Goal: Task Accomplishment & Management: Use online tool/utility

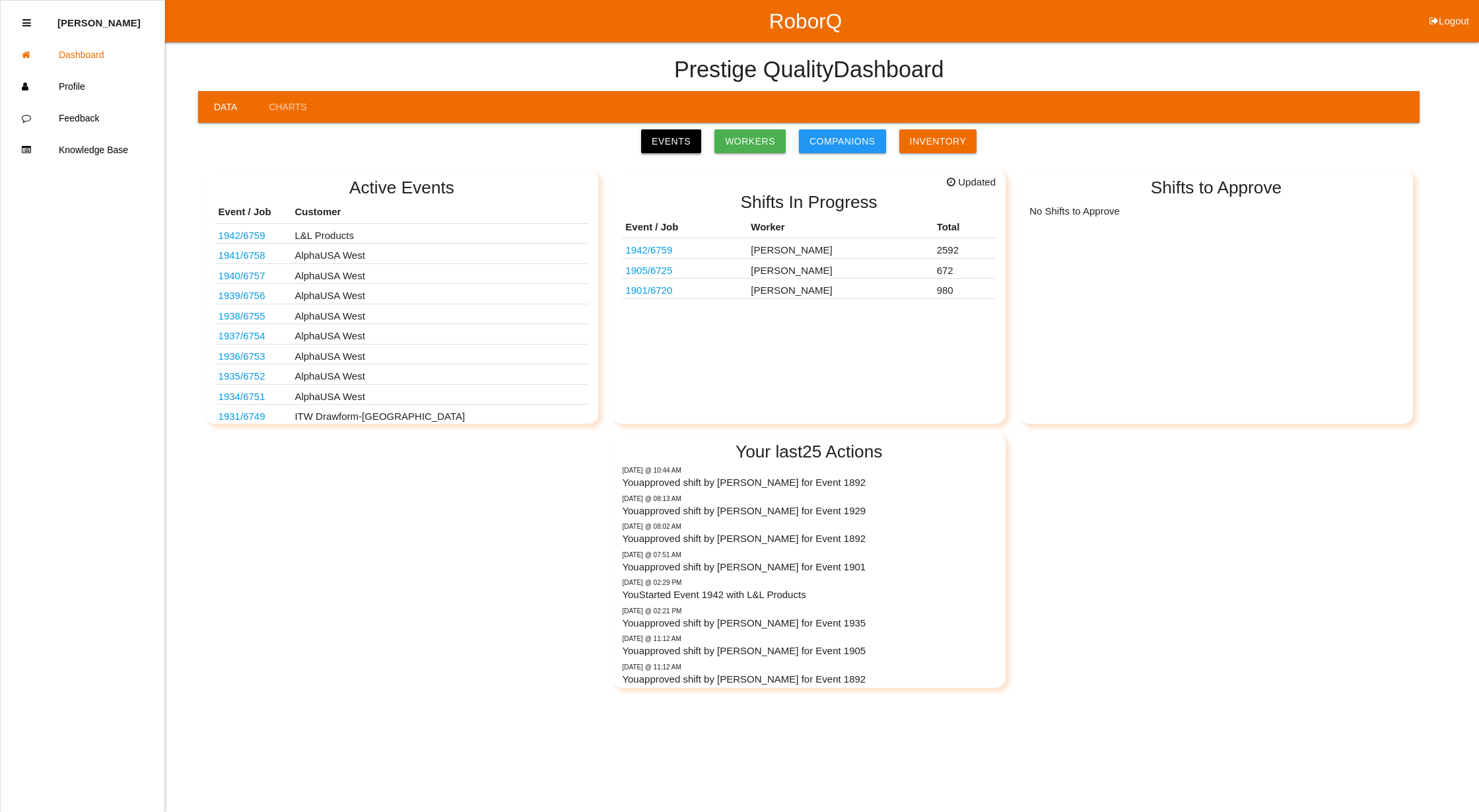
click at [680, 138] on link "Events" at bounding box center [671, 141] width 60 height 24
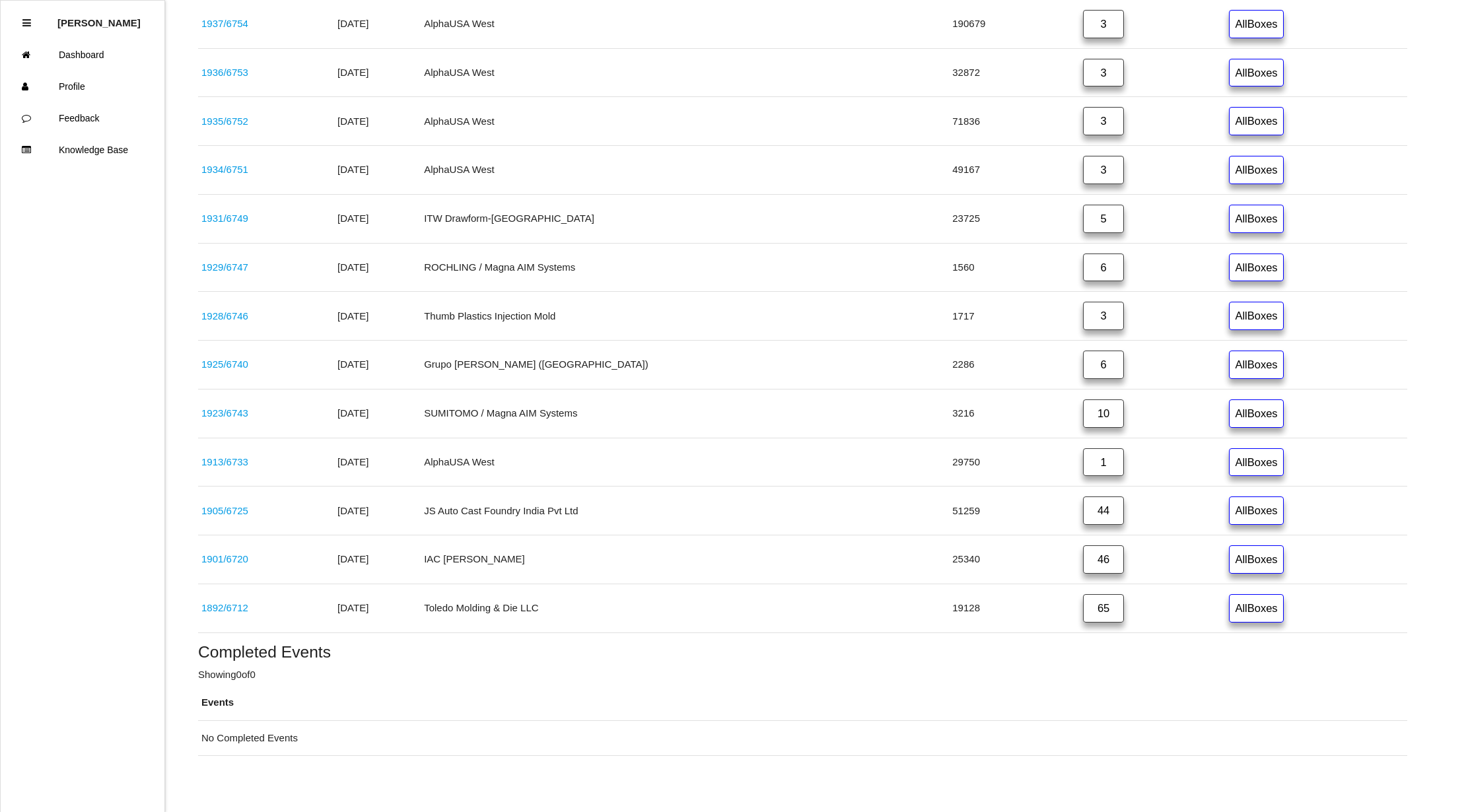
scroll to position [526, 0]
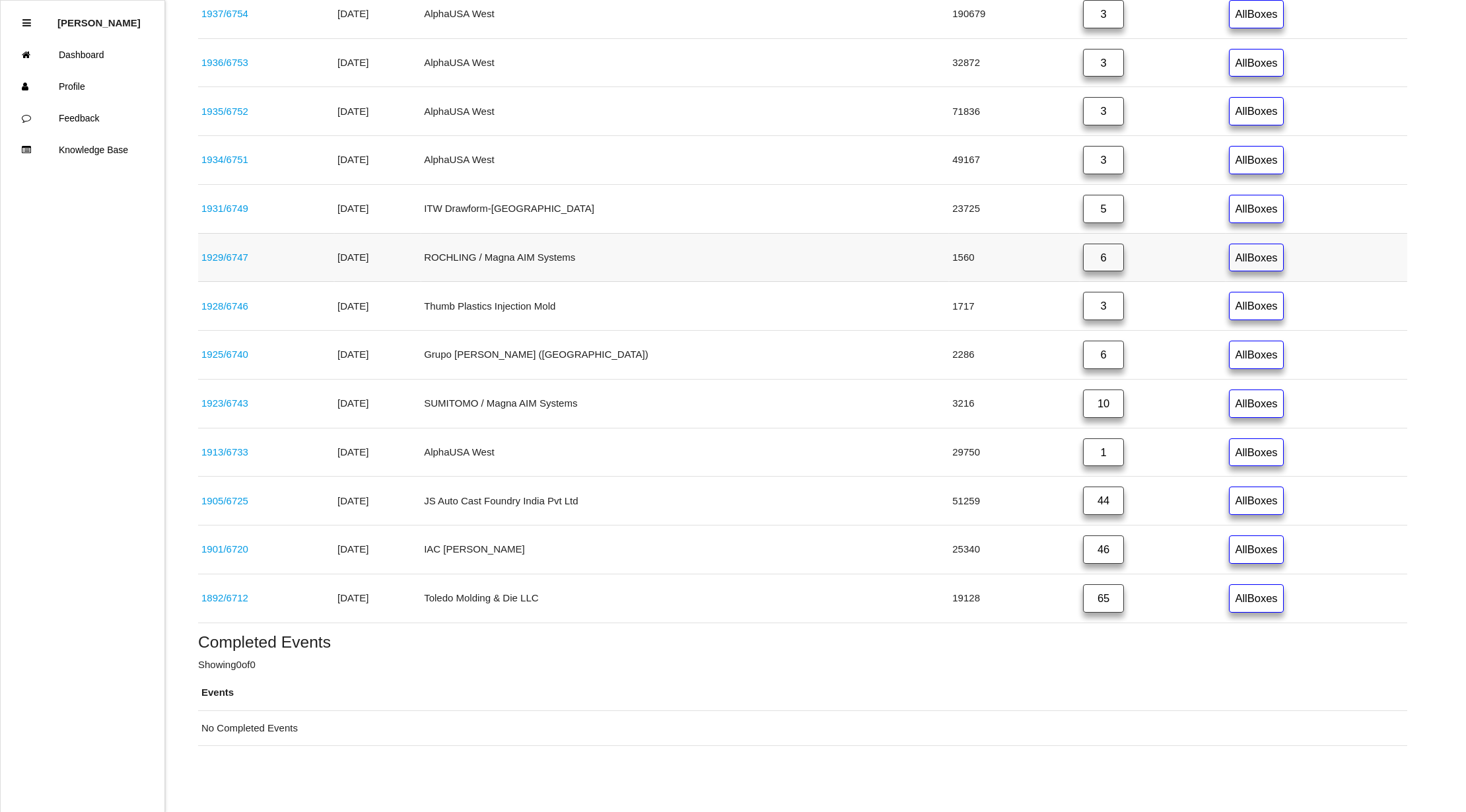
click at [223, 251] on link "1929 / 6747" at bounding box center [224, 257] width 47 height 11
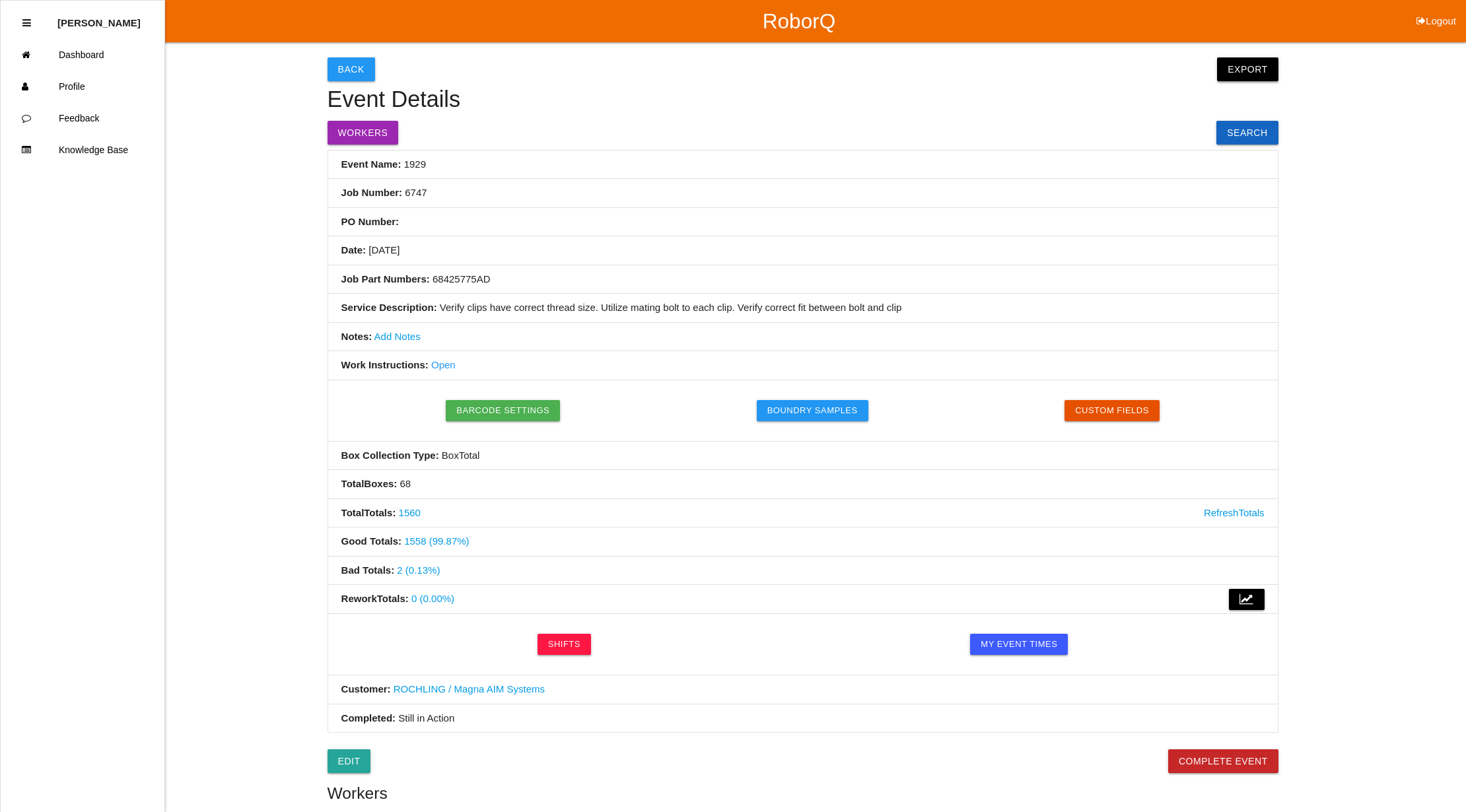
click at [1245, 68] on button "Export" at bounding box center [1247, 69] width 61 height 24
click at [1265, 64] on link "Export Excel" at bounding box center [1235, 72] width 76 height 30
click at [103, 49] on link "Dashboard" at bounding box center [82, 54] width 163 height 31
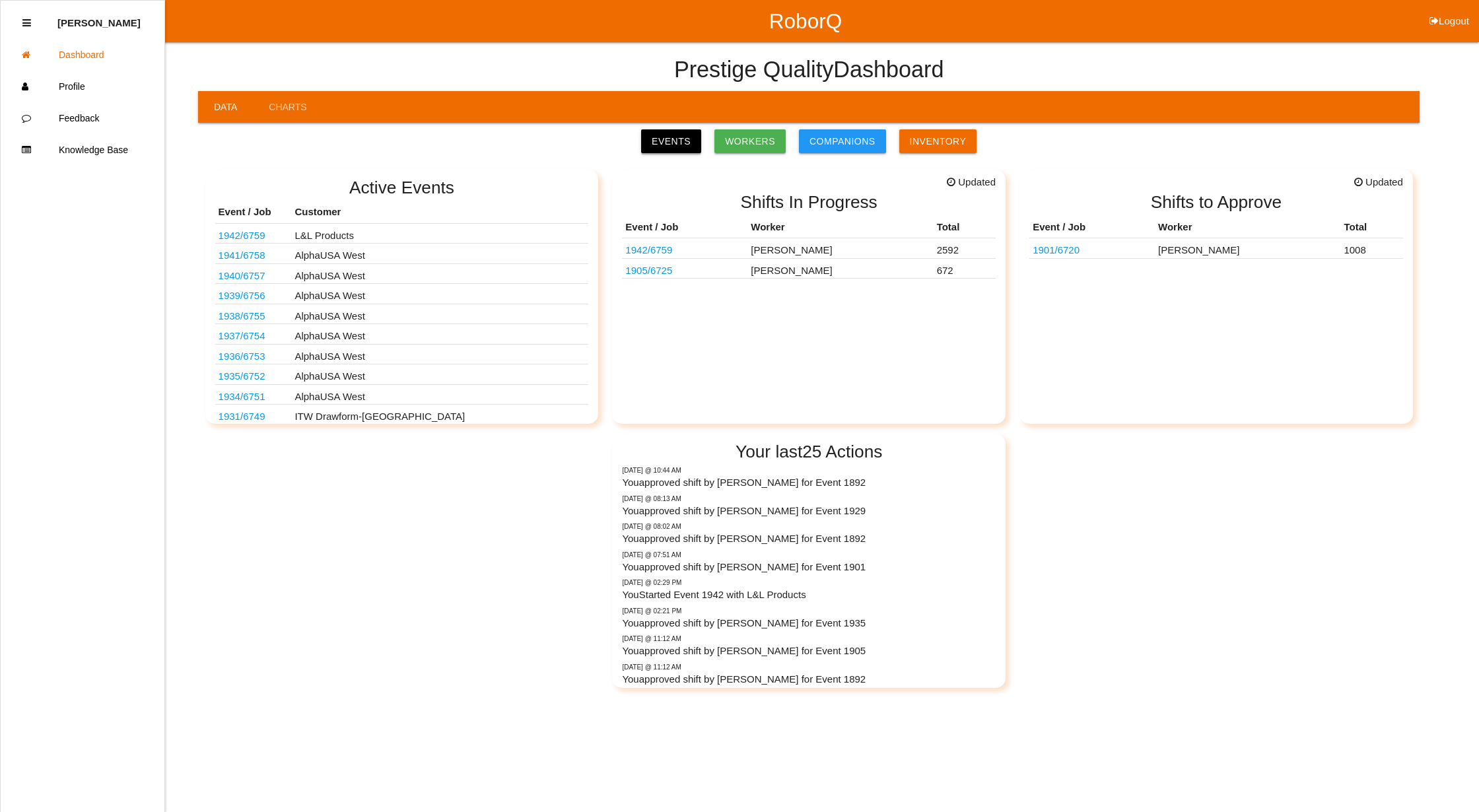
click at [679, 143] on link "Events" at bounding box center [671, 141] width 60 height 24
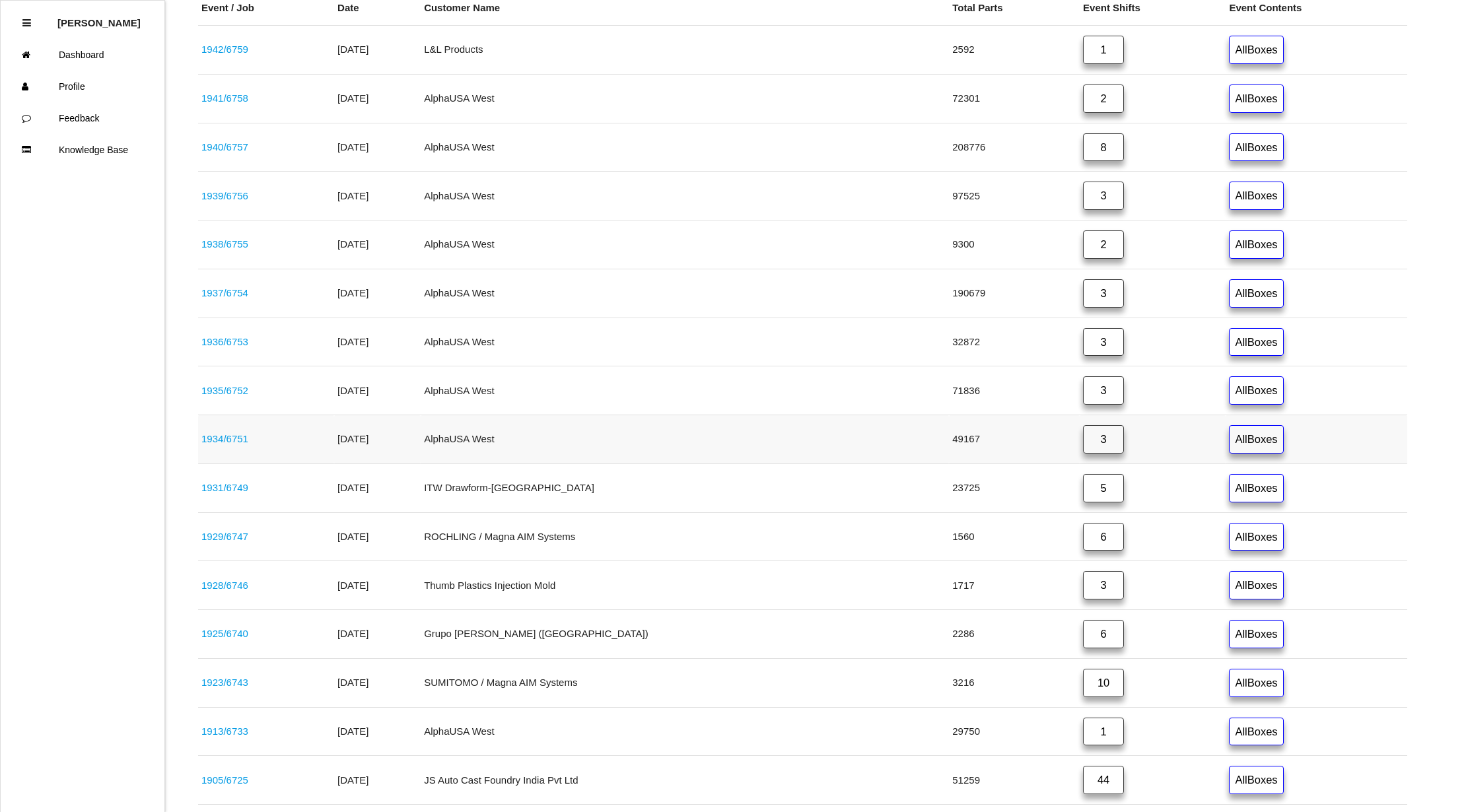
scroll to position [526, 0]
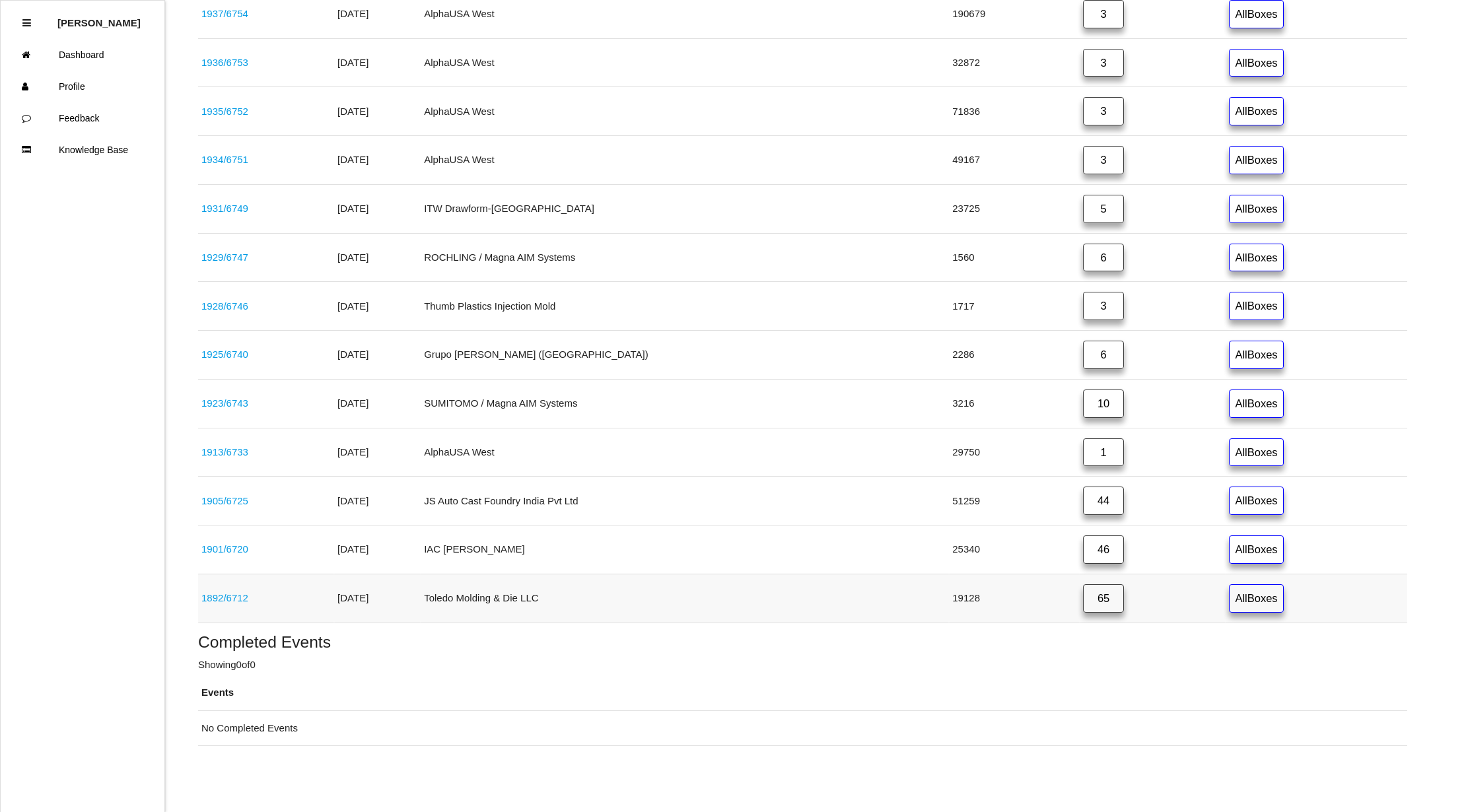
click at [1083, 600] on link "65" at bounding box center [1103, 598] width 41 height 29
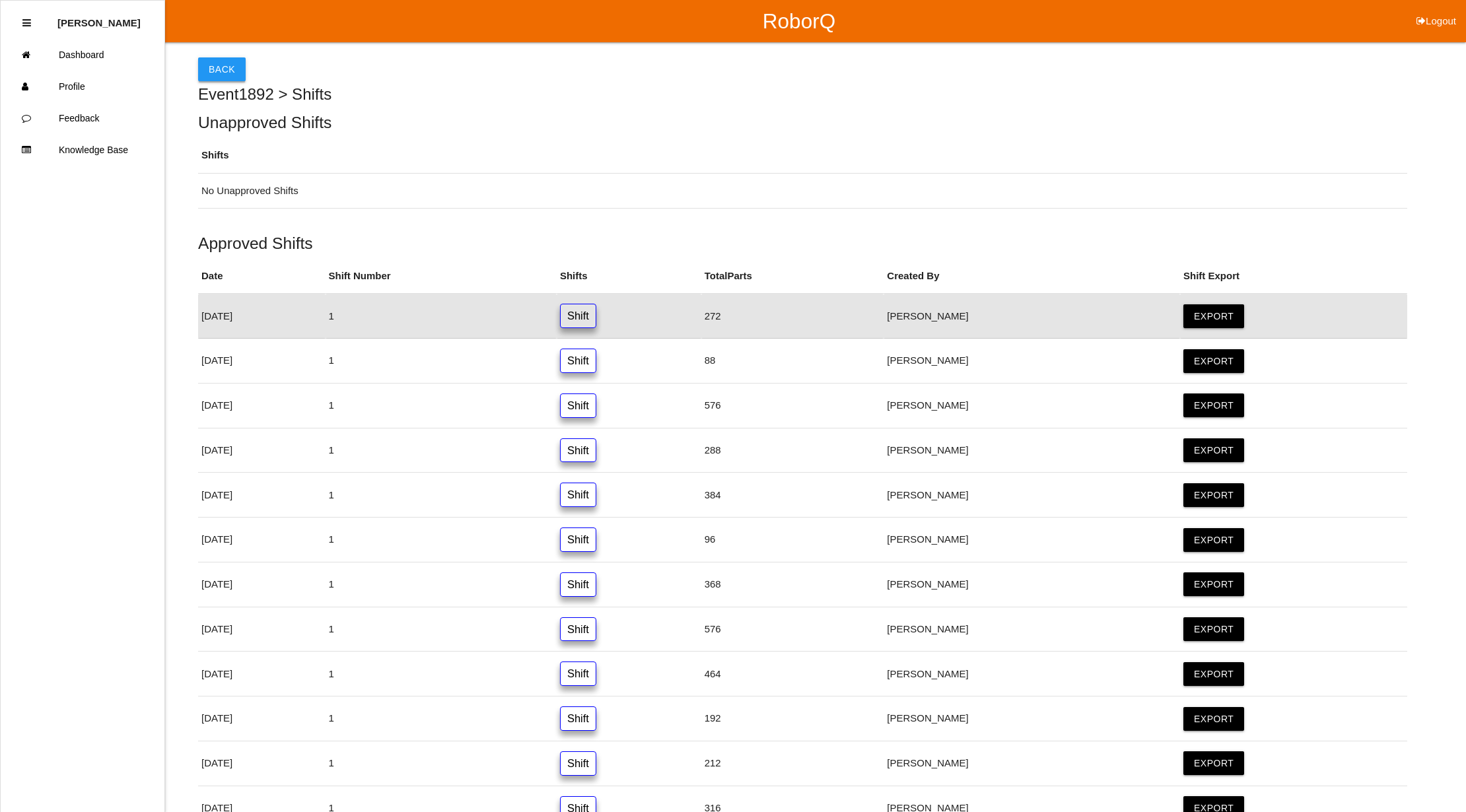
click at [212, 66] on button "Back" at bounding box center [222, 69] width 47 height 24
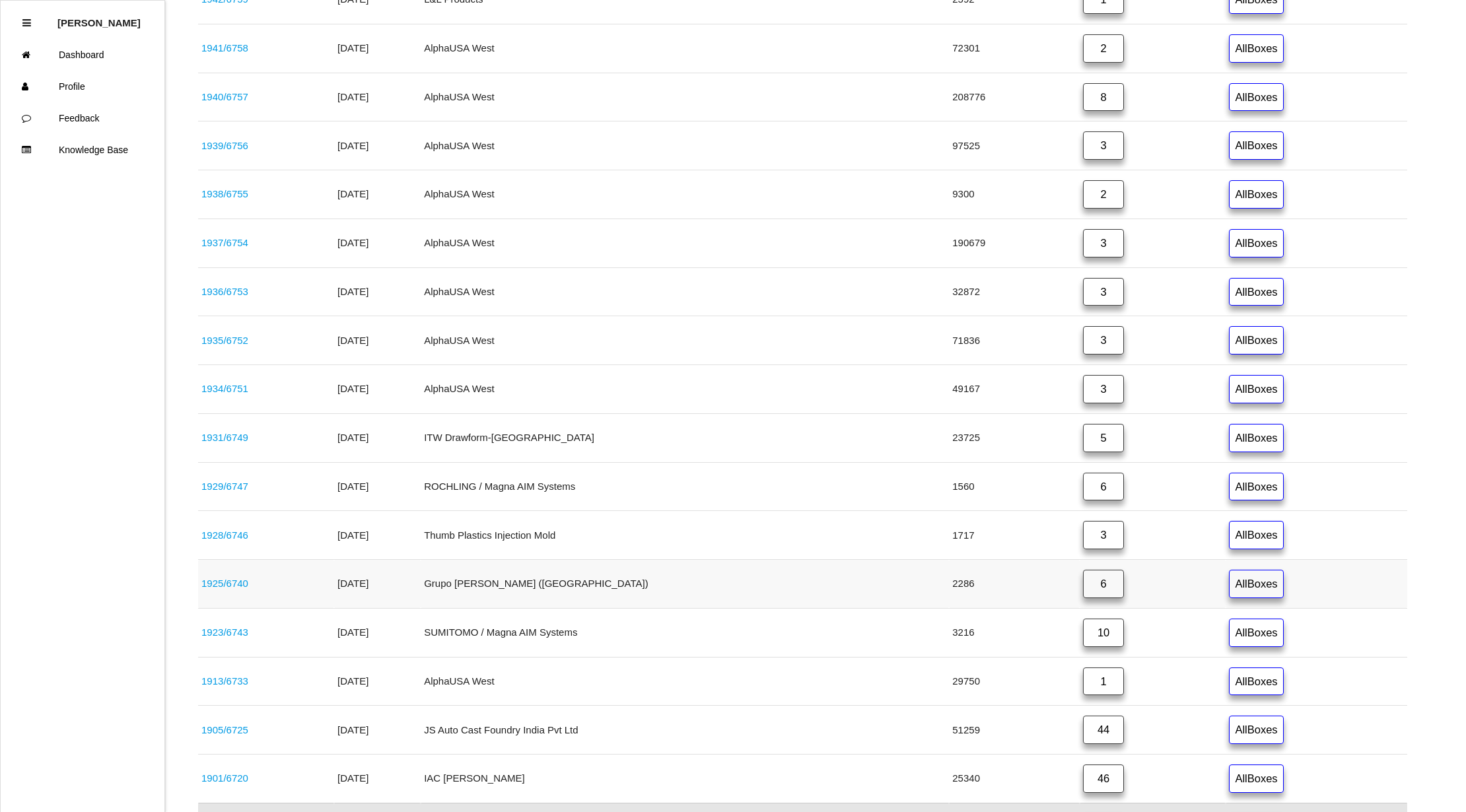
scroll to position [526, 0]
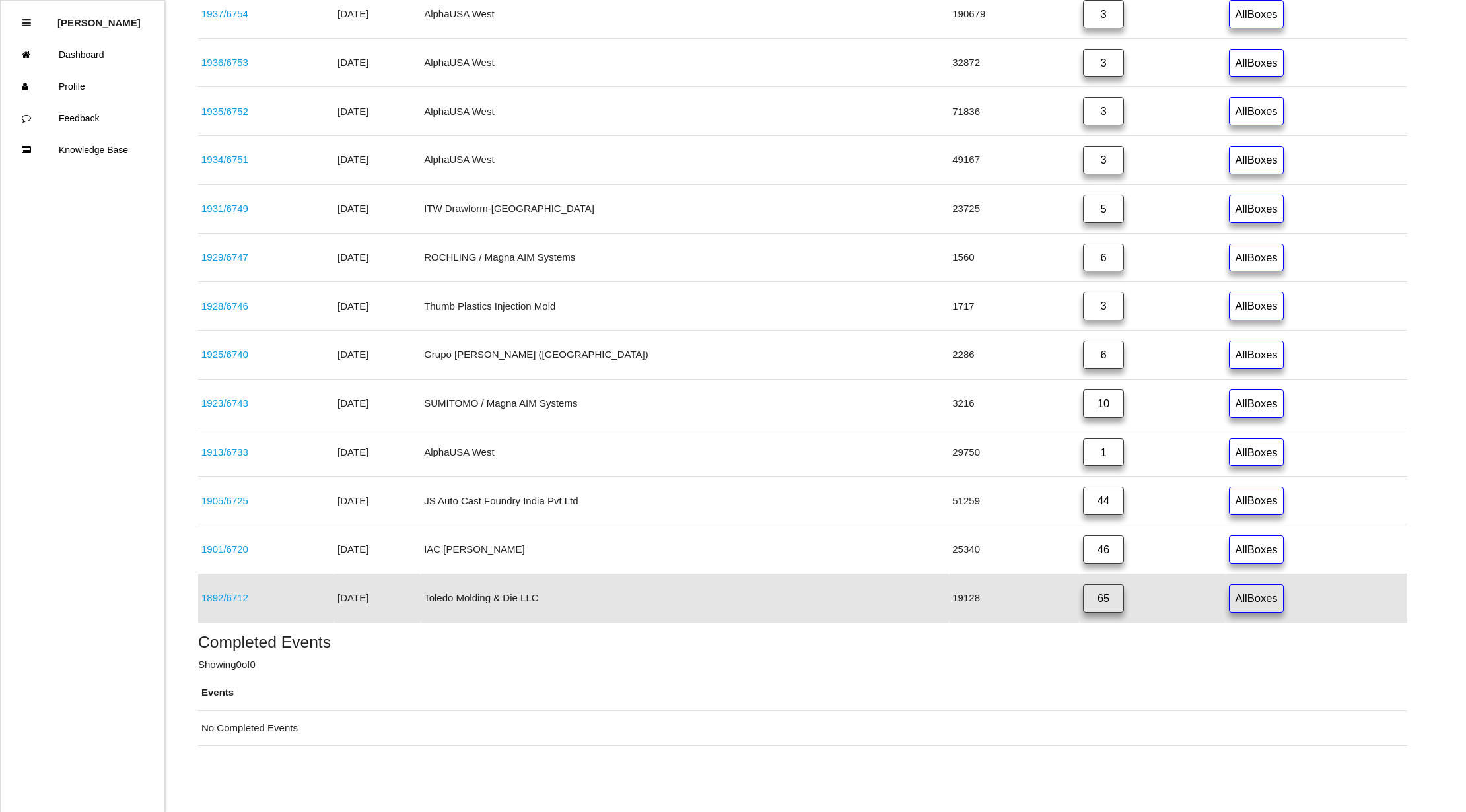
click at [230, 599] on link "1892 / 6712" at bounding box center [224, 598] width 47 height 11
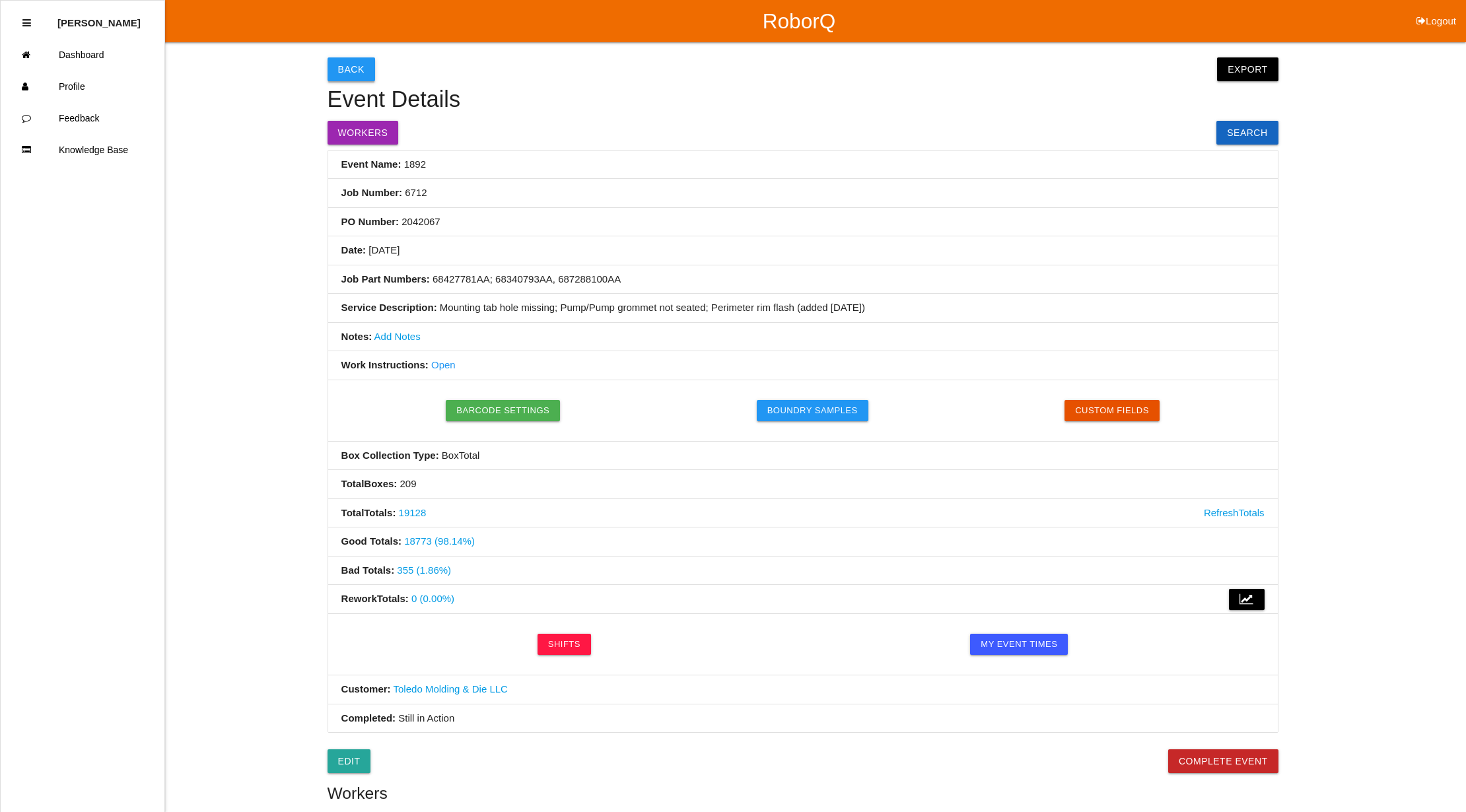
click at [355, 69] on button "Back" at bounding box center [351, 69] width 47 height 24
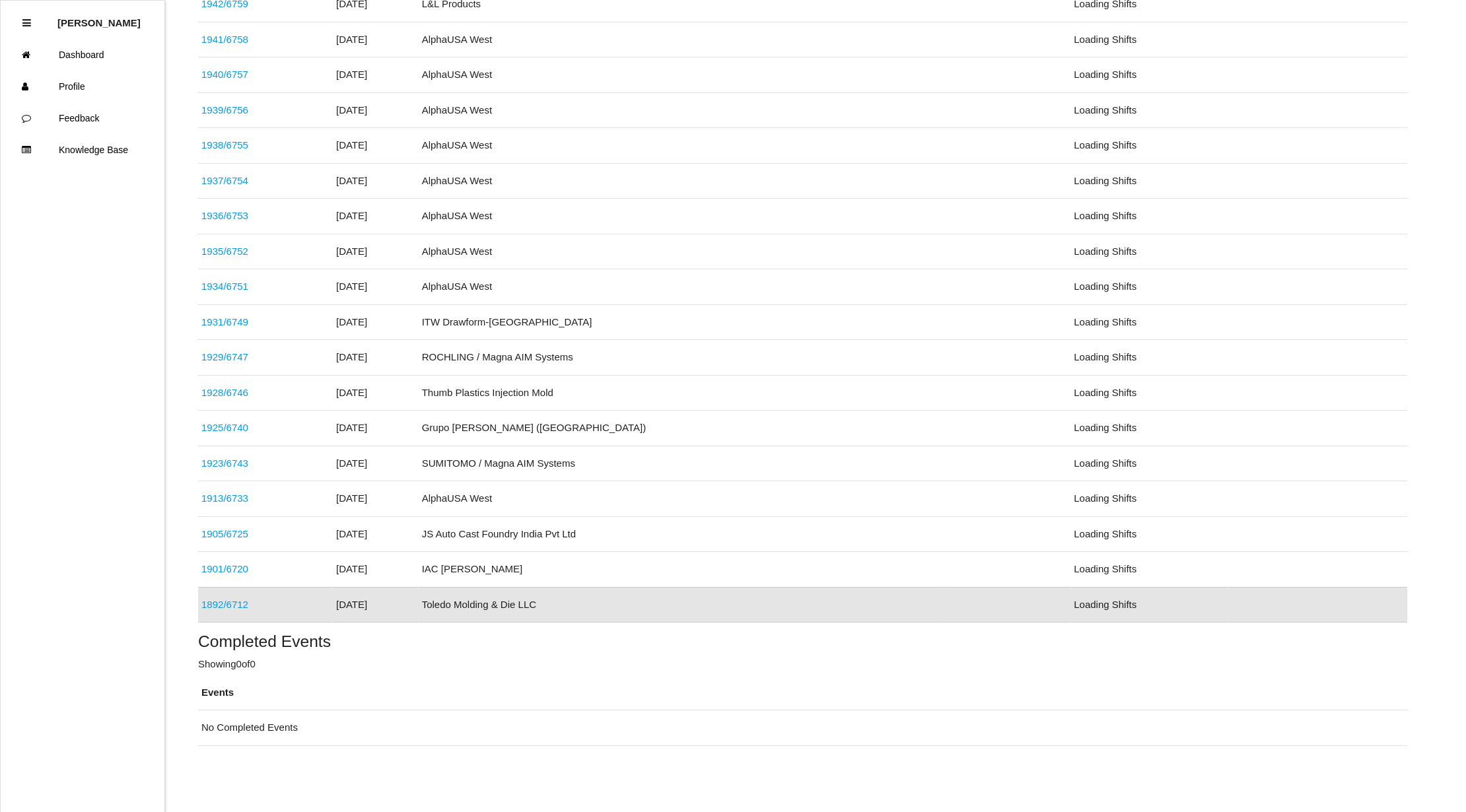
scroll to position [285, 0]
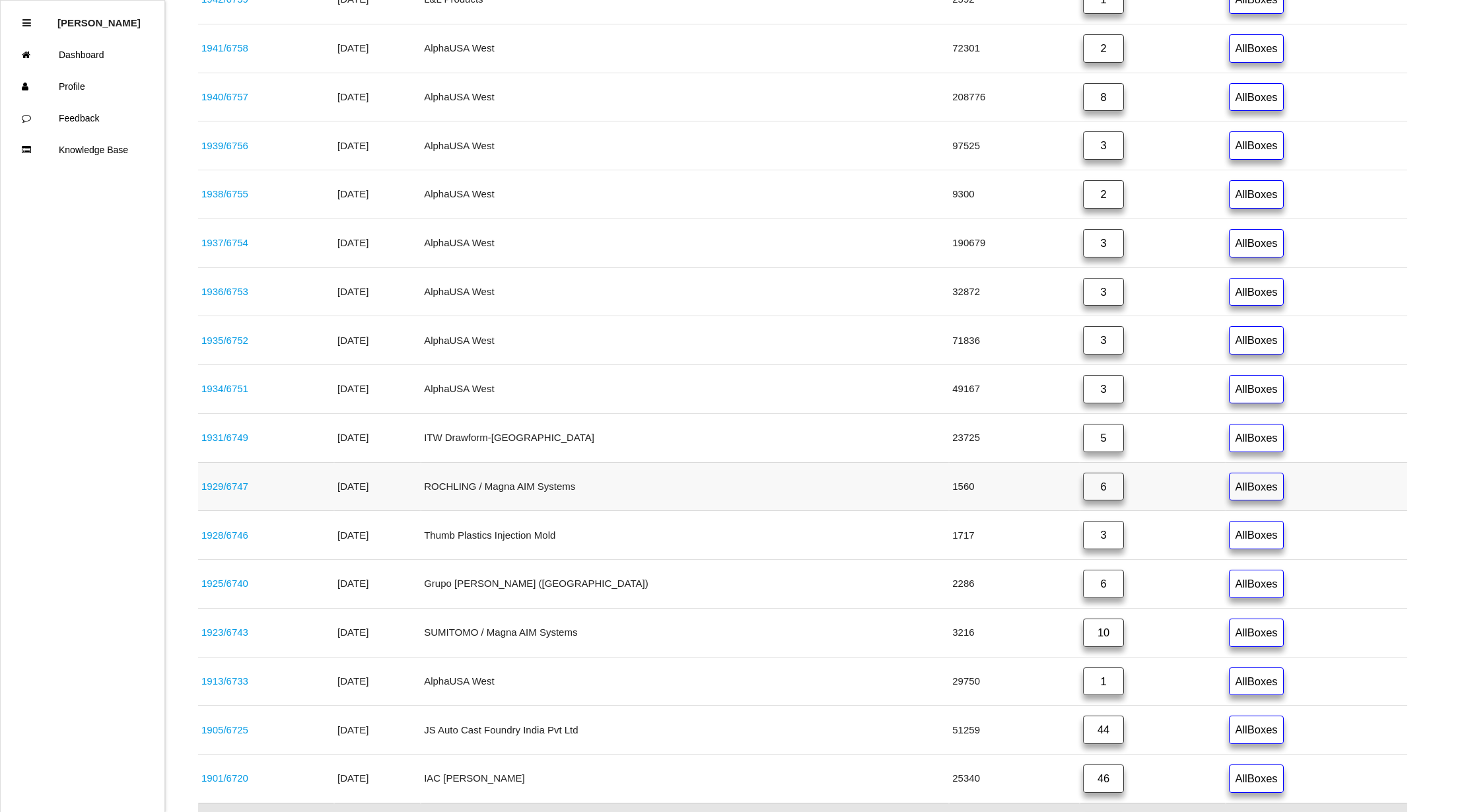
click at [217, 492] on link "1929 / 6747" at bounding box center [224, 486] width 47 height 11
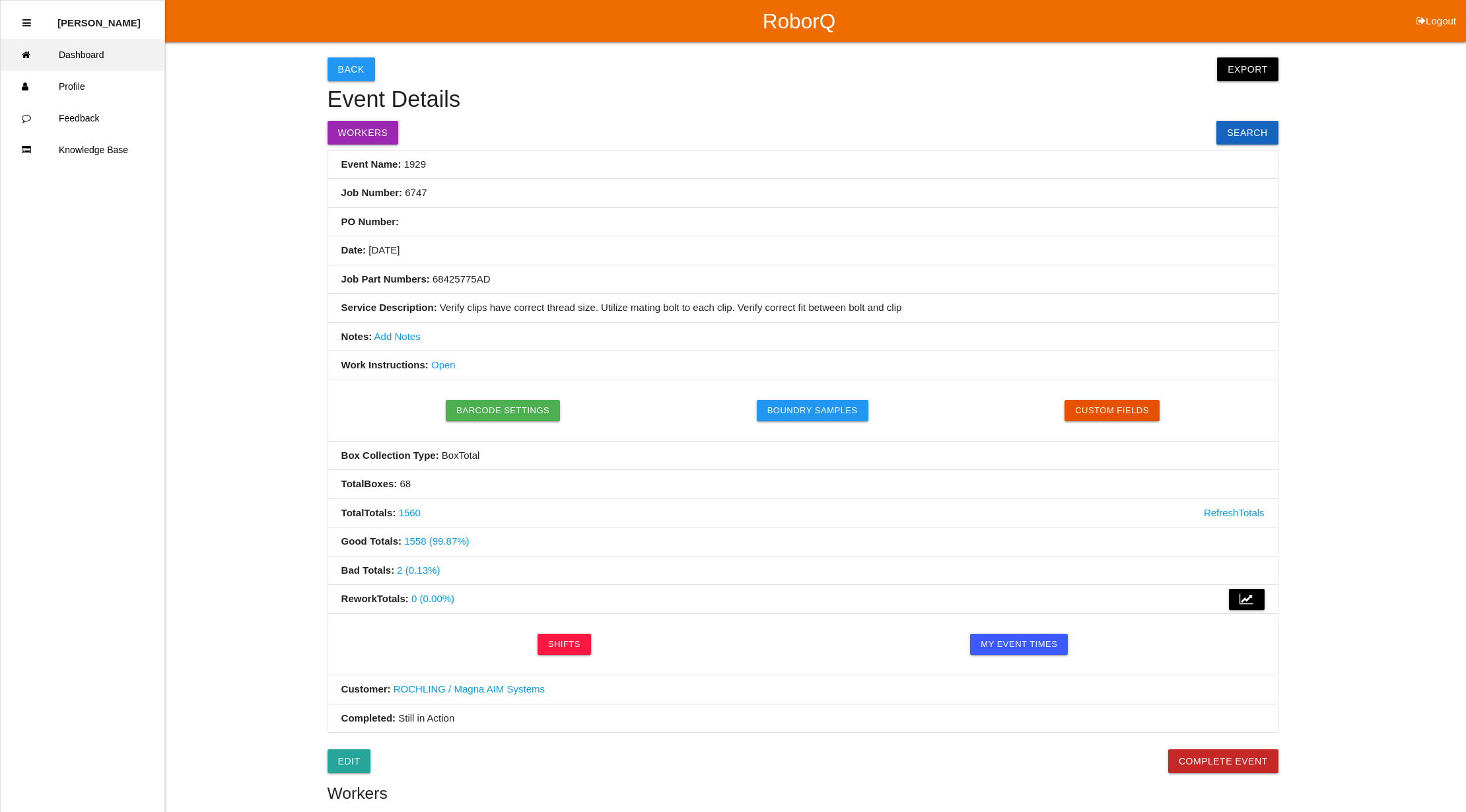
click at [123, 49] on link "Dashboard" at bounding box center [82, 54] width 163 height 31
